Goal: Information Seeking & Learning: Learn about a topic

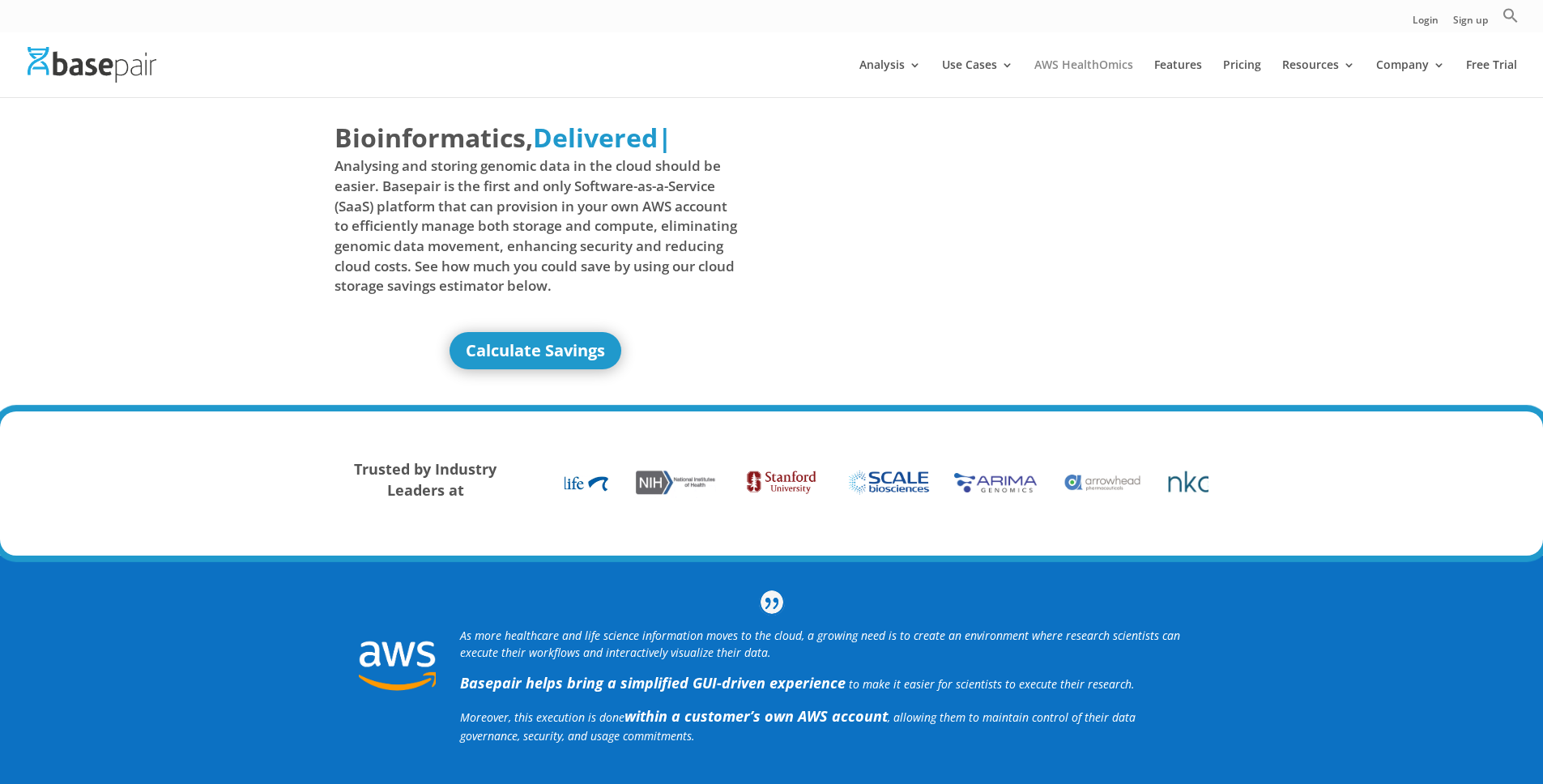
click at [1115, 71] on link "AWS HealthOmics" at bounding box center [1083, 78] width 99 height 38
